Goal: Task Accomplishment & Management: Manage account settings

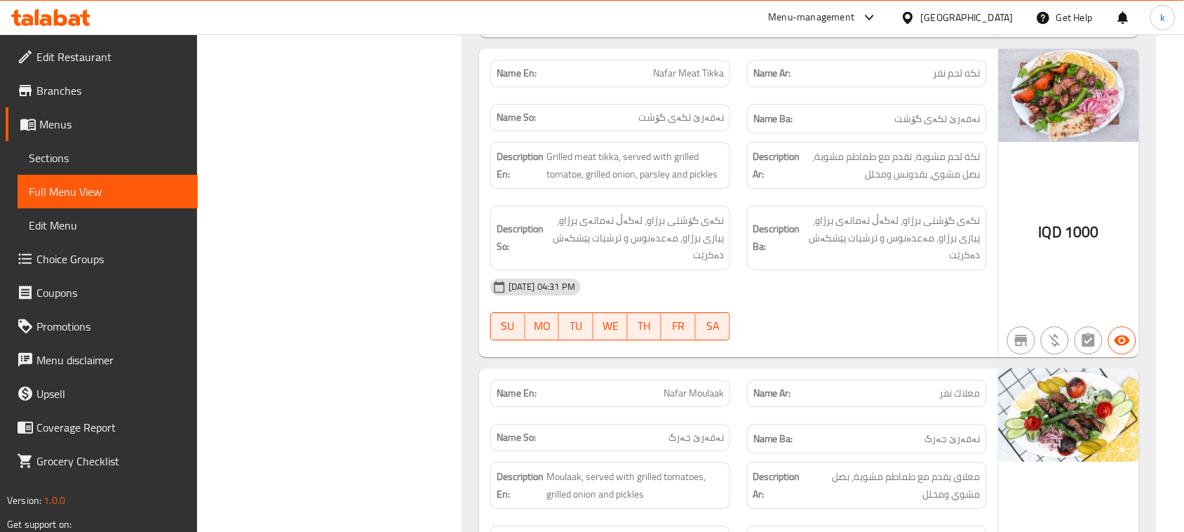
scroll to position [5963, 0]
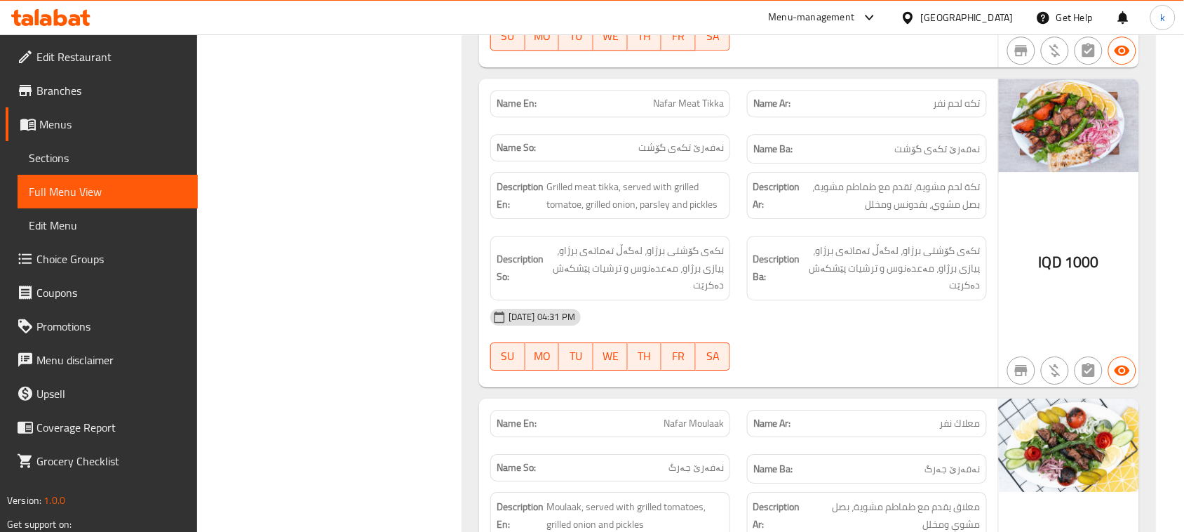
click at [64, 123] on span "Menus" at bounding box center [112, 124] width 147 height 17
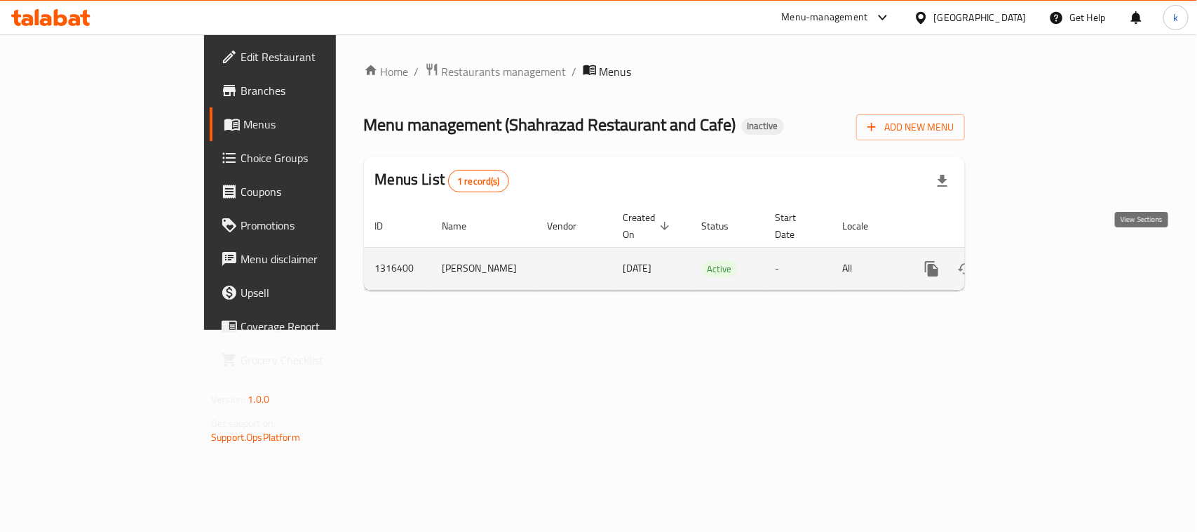
click at [1042, 260] on icon "enhanced table" at bounding box center [1033, 268] width 17 height 17
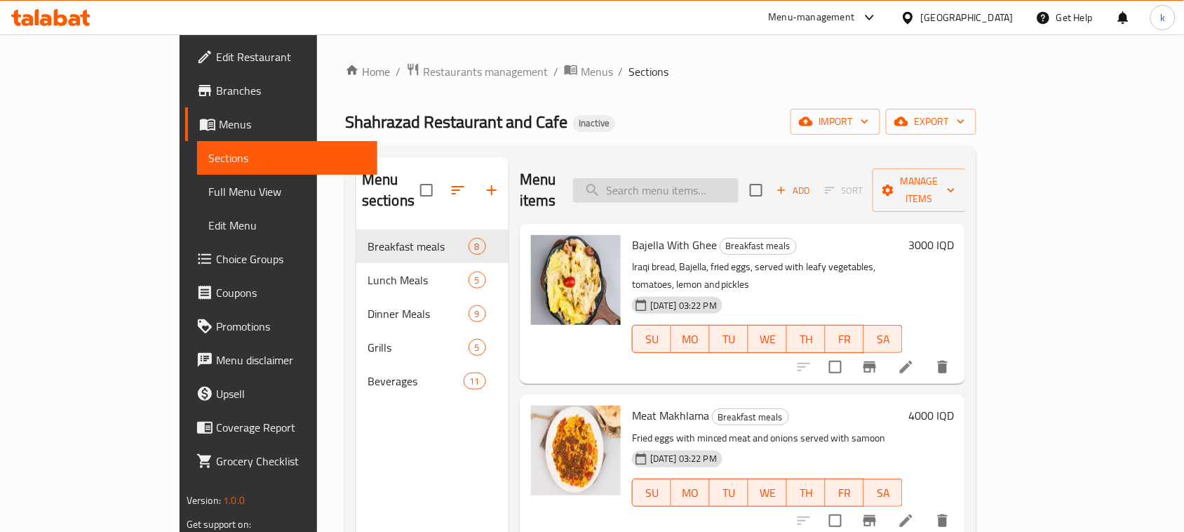
click at [699, 178] on input "search" at bounding box center [656, 190] width 166 height 25
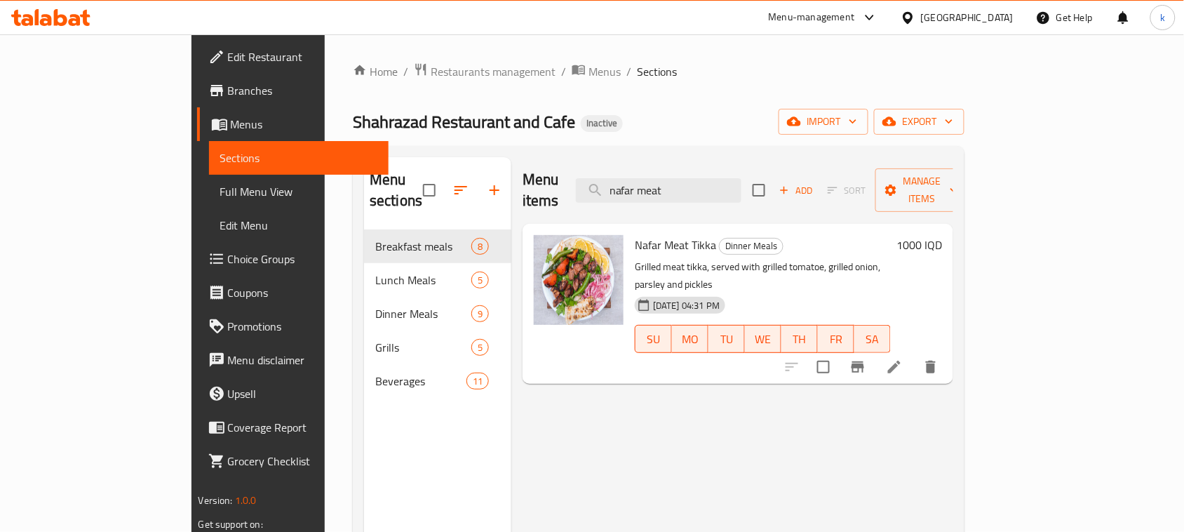
type input "nafar meat"
click at [936, 361] on icon "delete" at bounding box center [931, 367] width 10 height 13
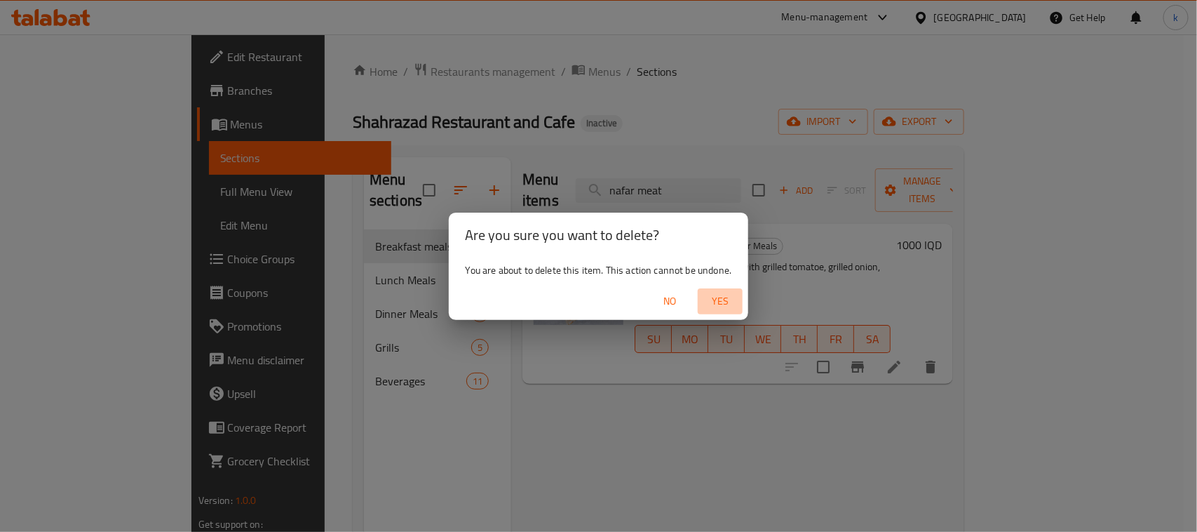
click at [727, 302] on span "Yes" at bounding box center [721, 302] width 34 height 18
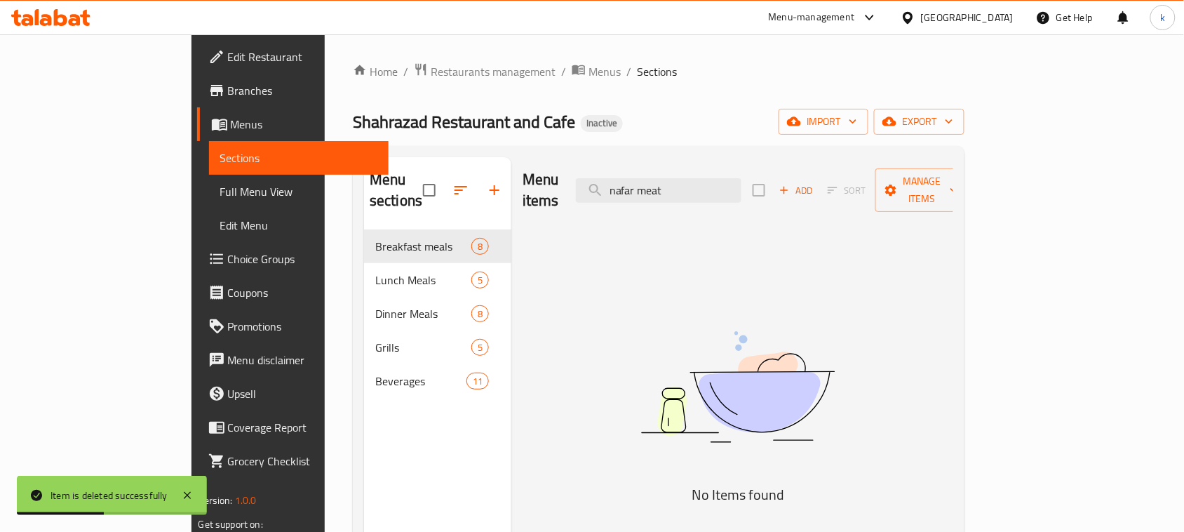
click at [220, 189] on span "Full Menu View" at bounding box center [299, 191] width 158 height 17
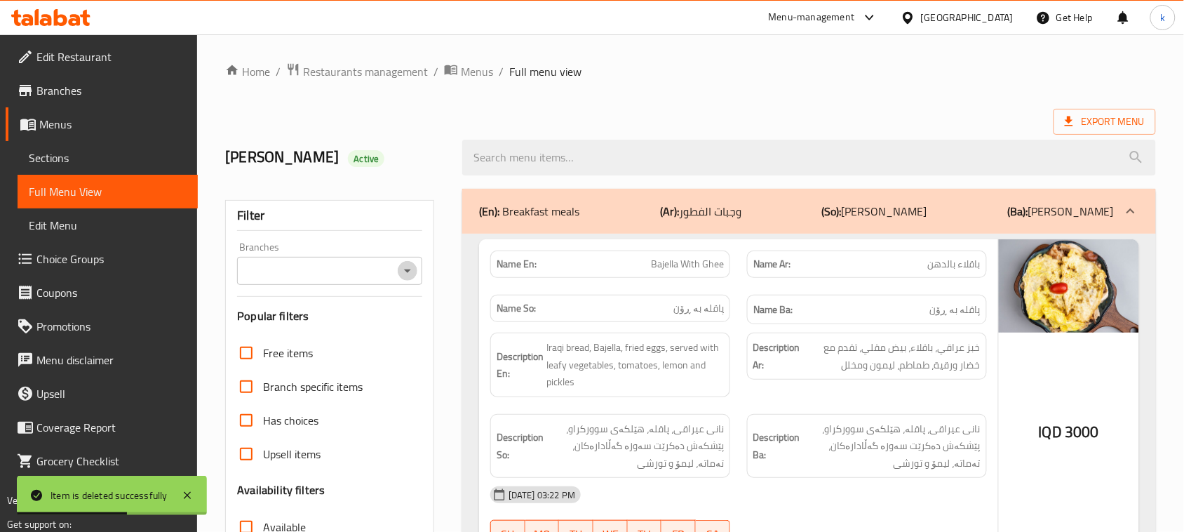
click at [401, 279] on icon "Open" at bounding box center [407, 270] width 17 height 17
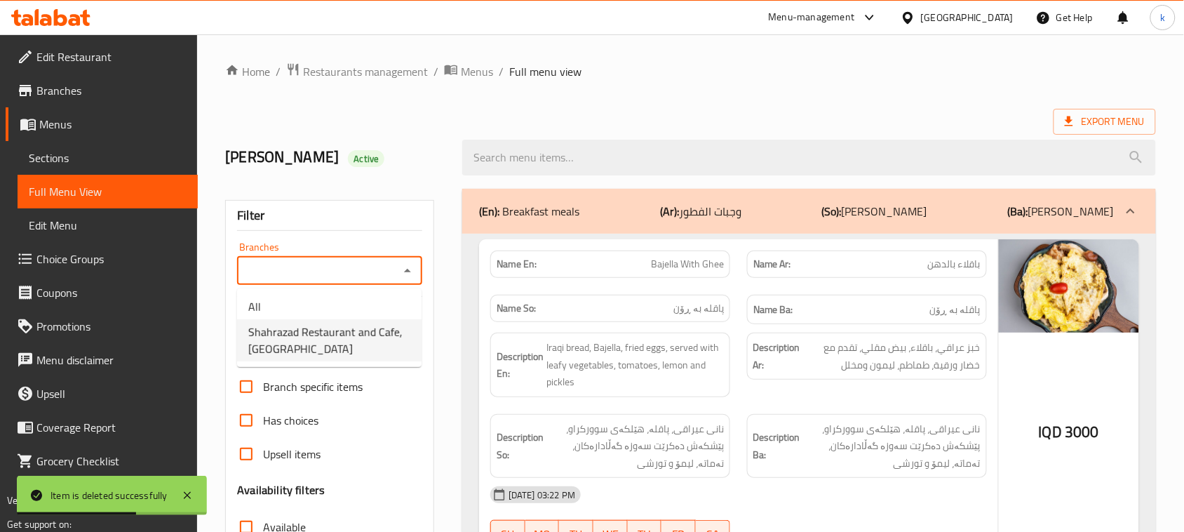
click at [320, 337] on span "Shahrazad Restaurant and Cafe, [GEOGRAPHIC_DATA]" at bounding box center [329, 340] width 162 height 34
type input "Shahrazad Restaurant and Cafe, [GEOGRAPHIC_DATA]"
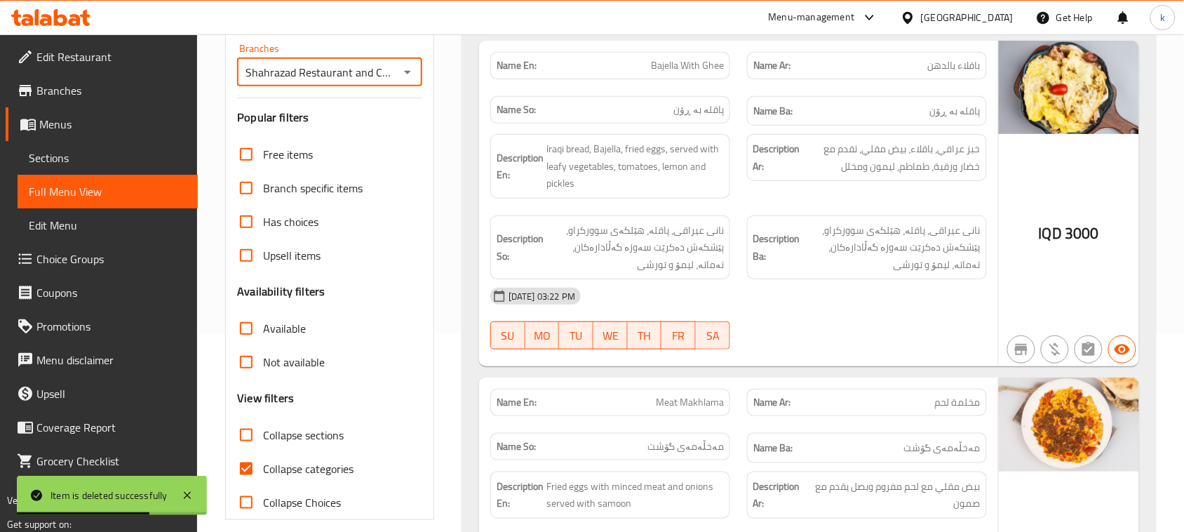
scroll to position [263, 0]
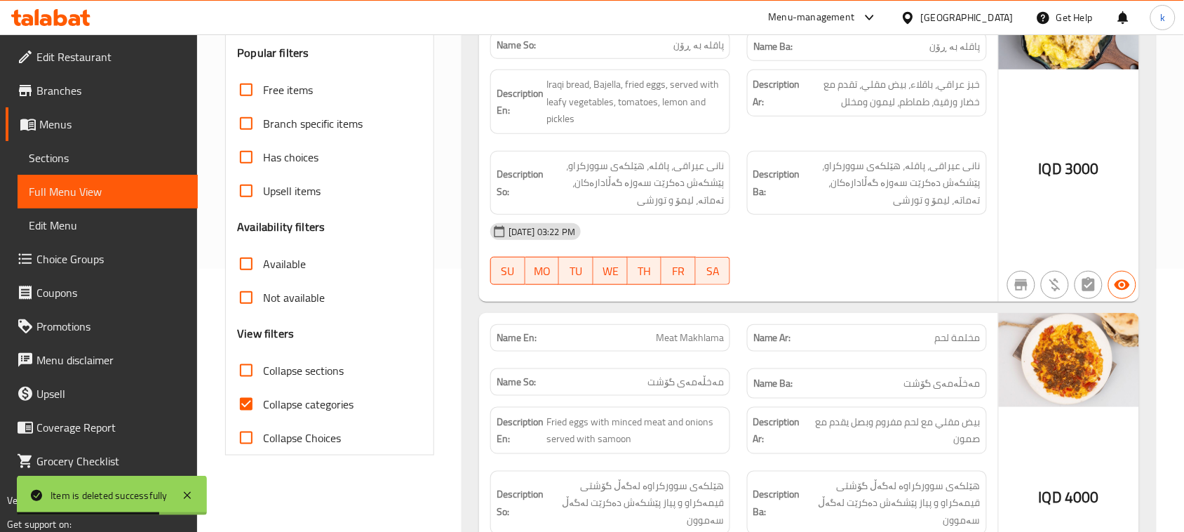
click at [250, 404] on input "Collapse categories" at bounding box center [246, 404] width 34 height 34
checkbox input "false"
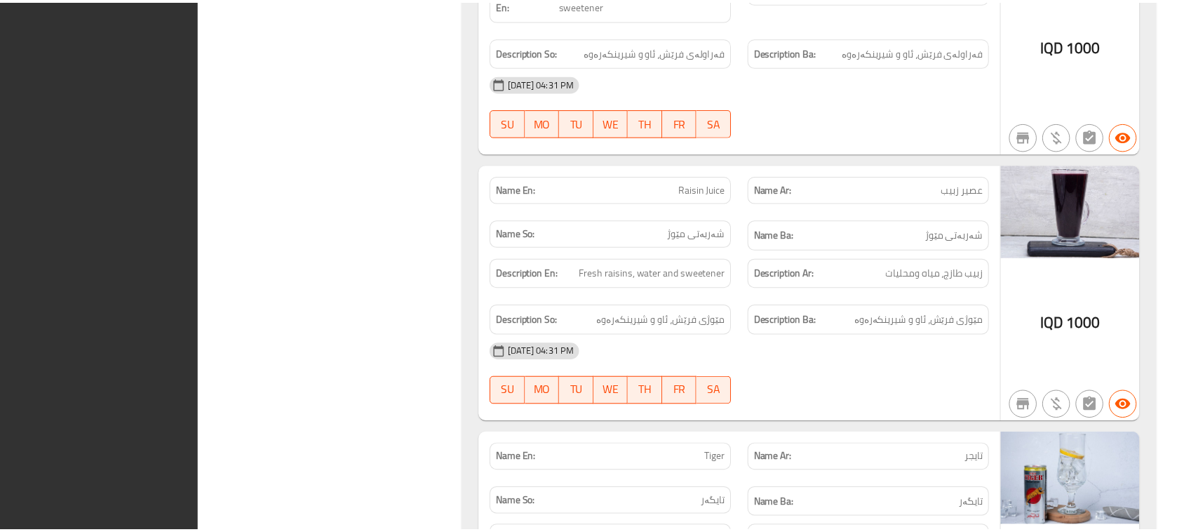
scroll to position [11541, 0]
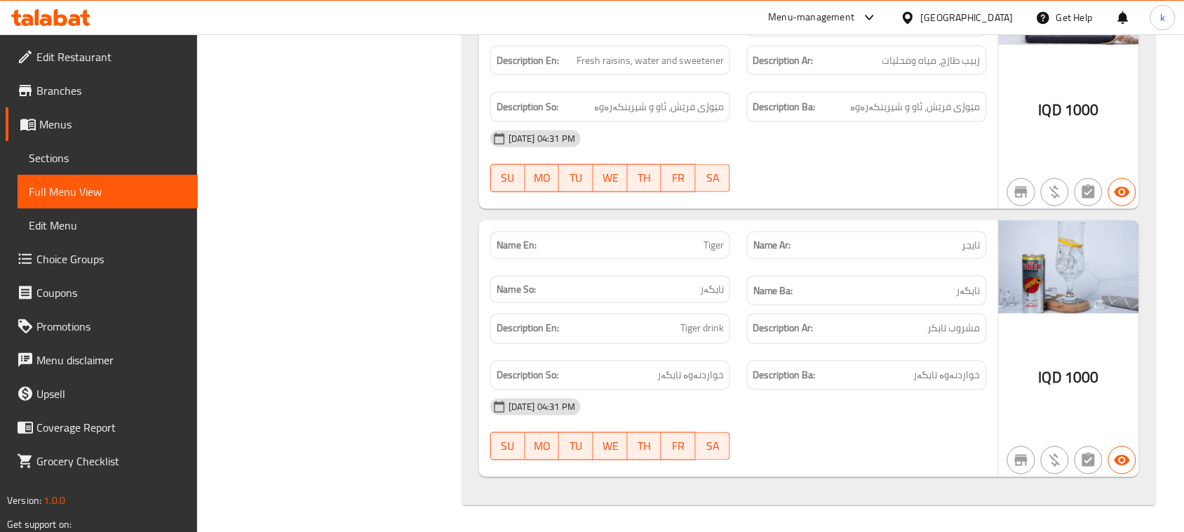
click at [51, 19] on icon at bounding box center [46, 20] width 12 height 12
